Goal: Information Seeking & Learning: Understand process/instructions

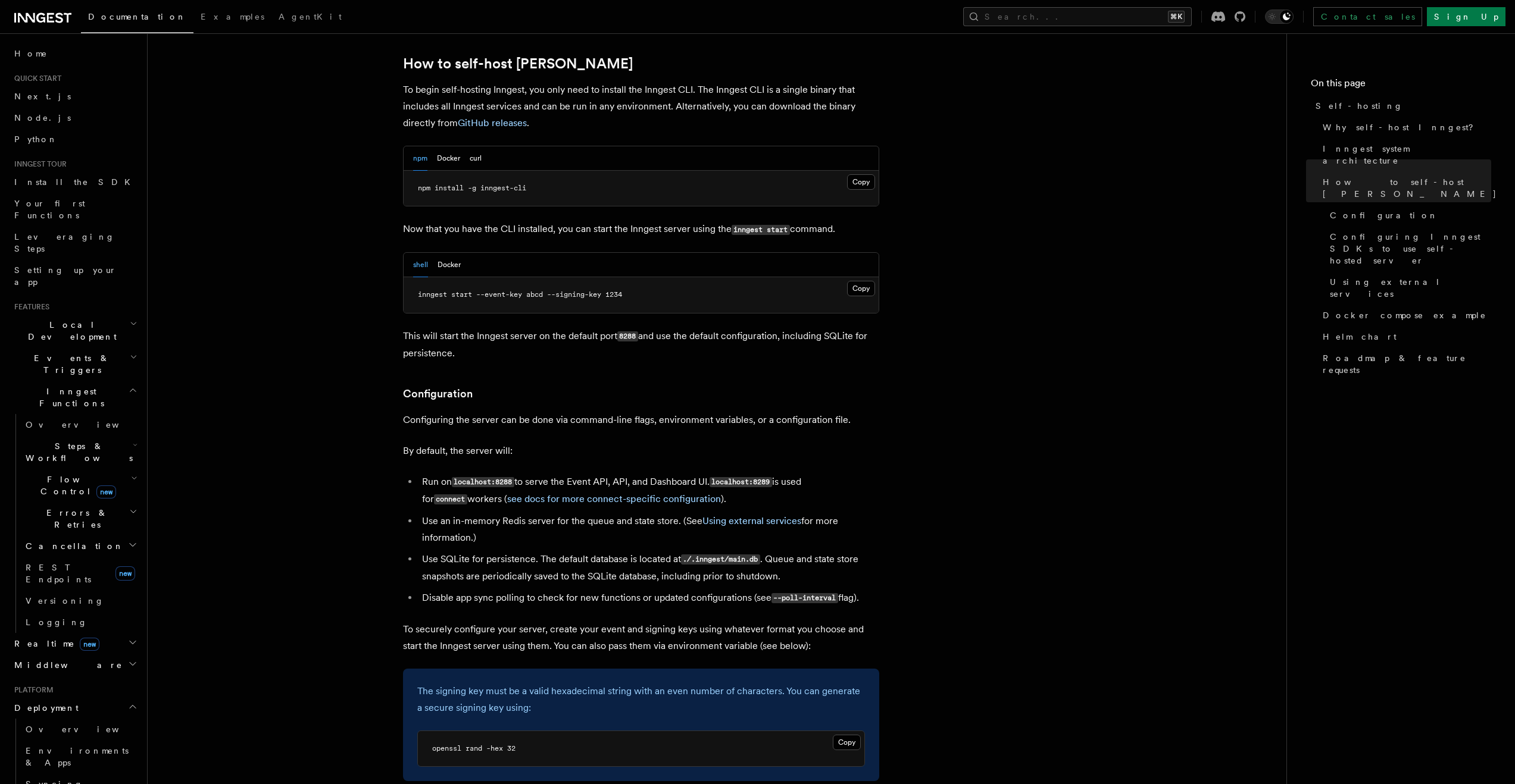
scroll to position [1184, 0]
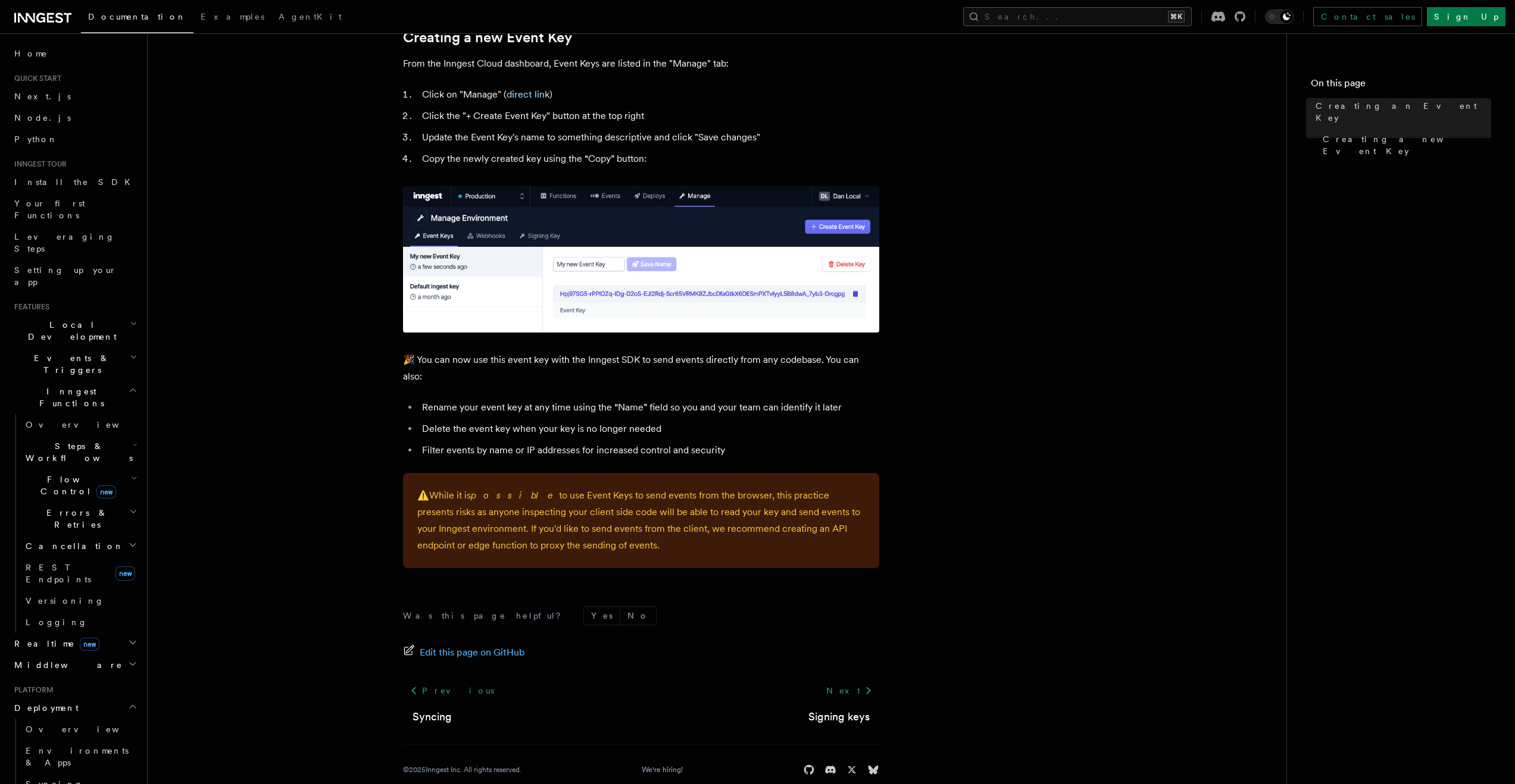
scroll to position [558, 0]
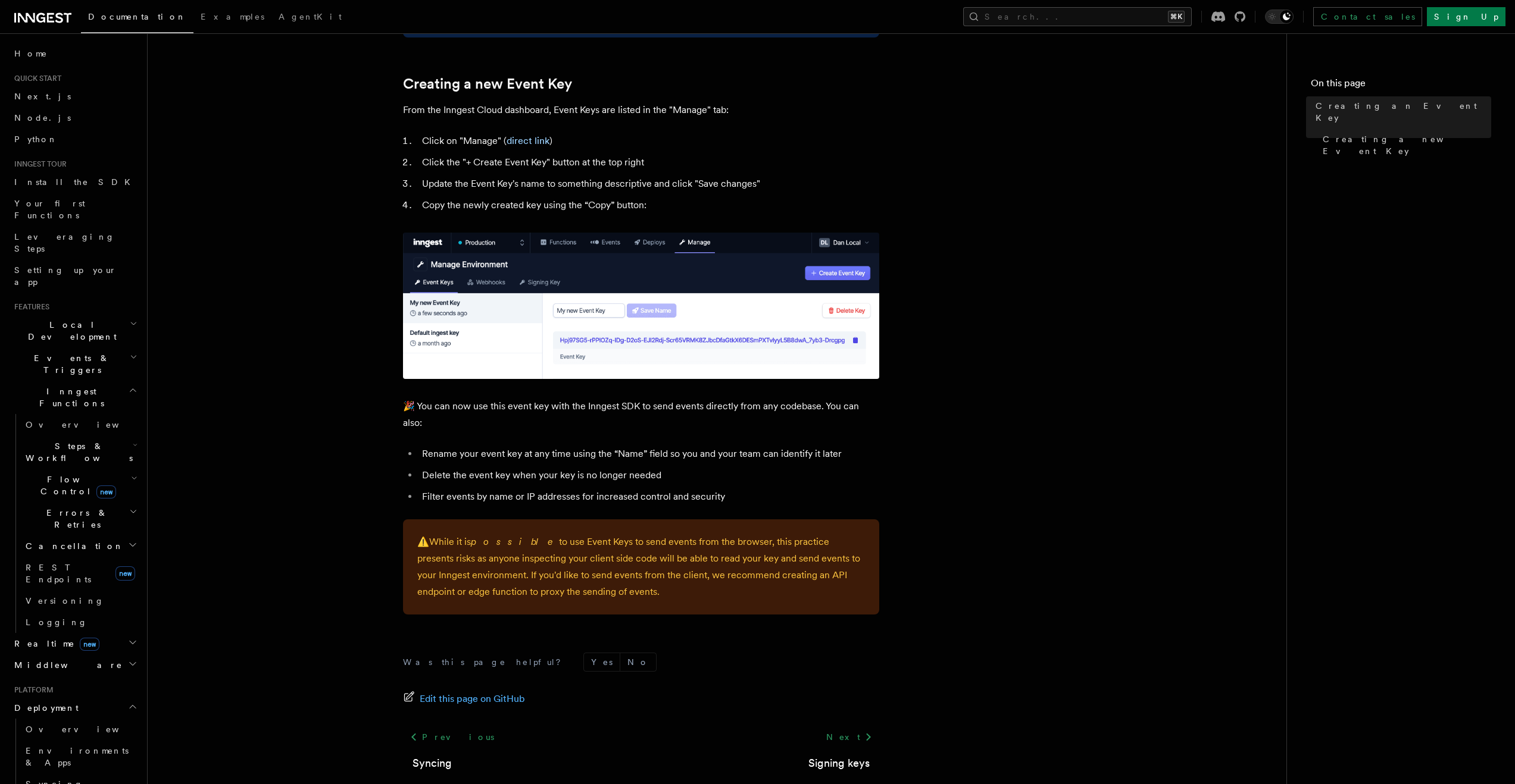
scroll to position [558, 0]
